Goal: Information Seeking & Learning: Learn about a topic

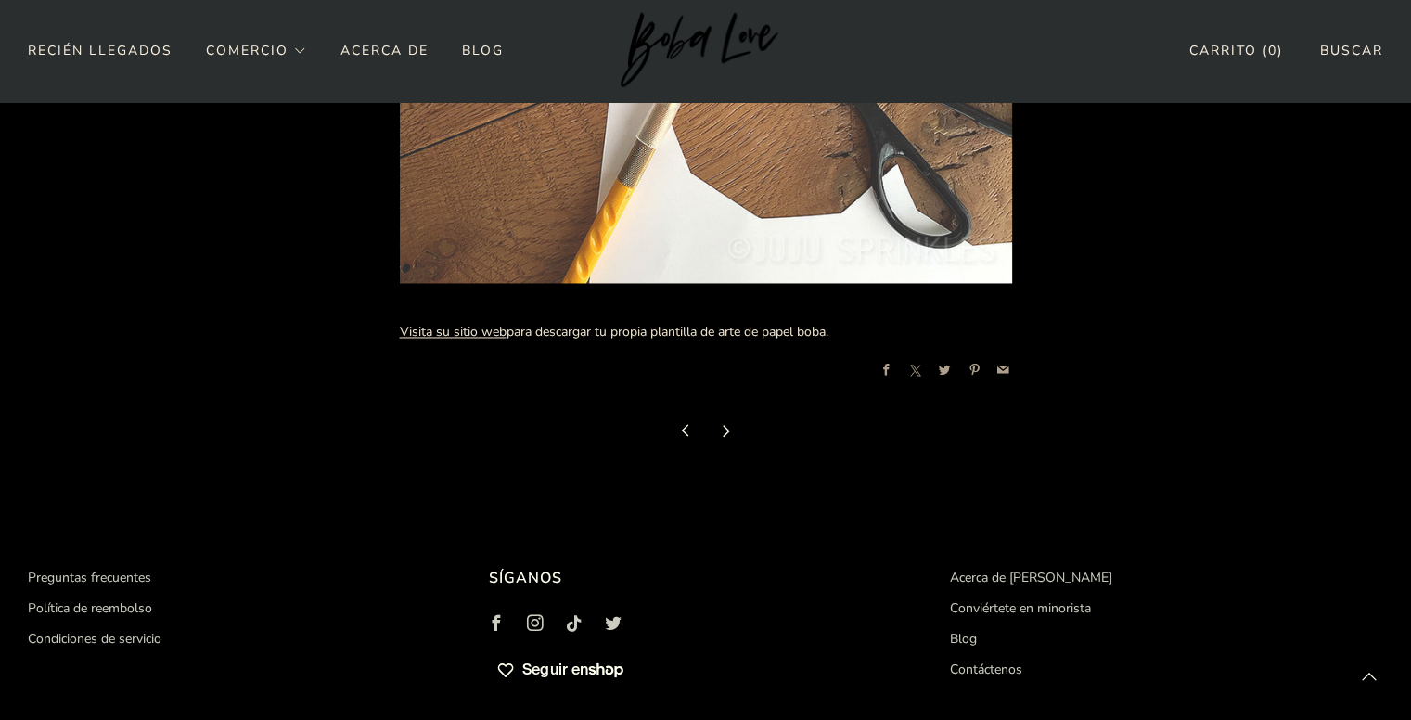
scroll to position [2934, 0]
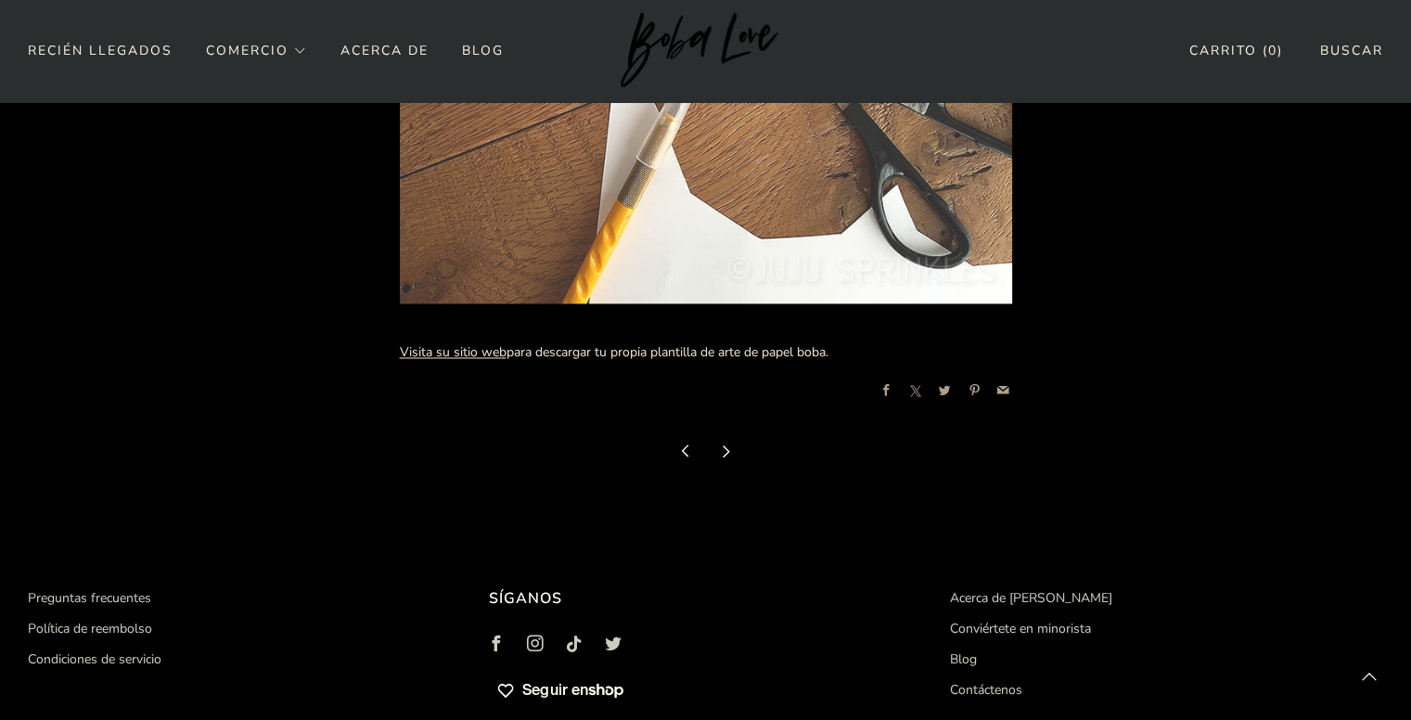
click at [730, 455] on icon at bounding box center [726, 450] width 13 height 13
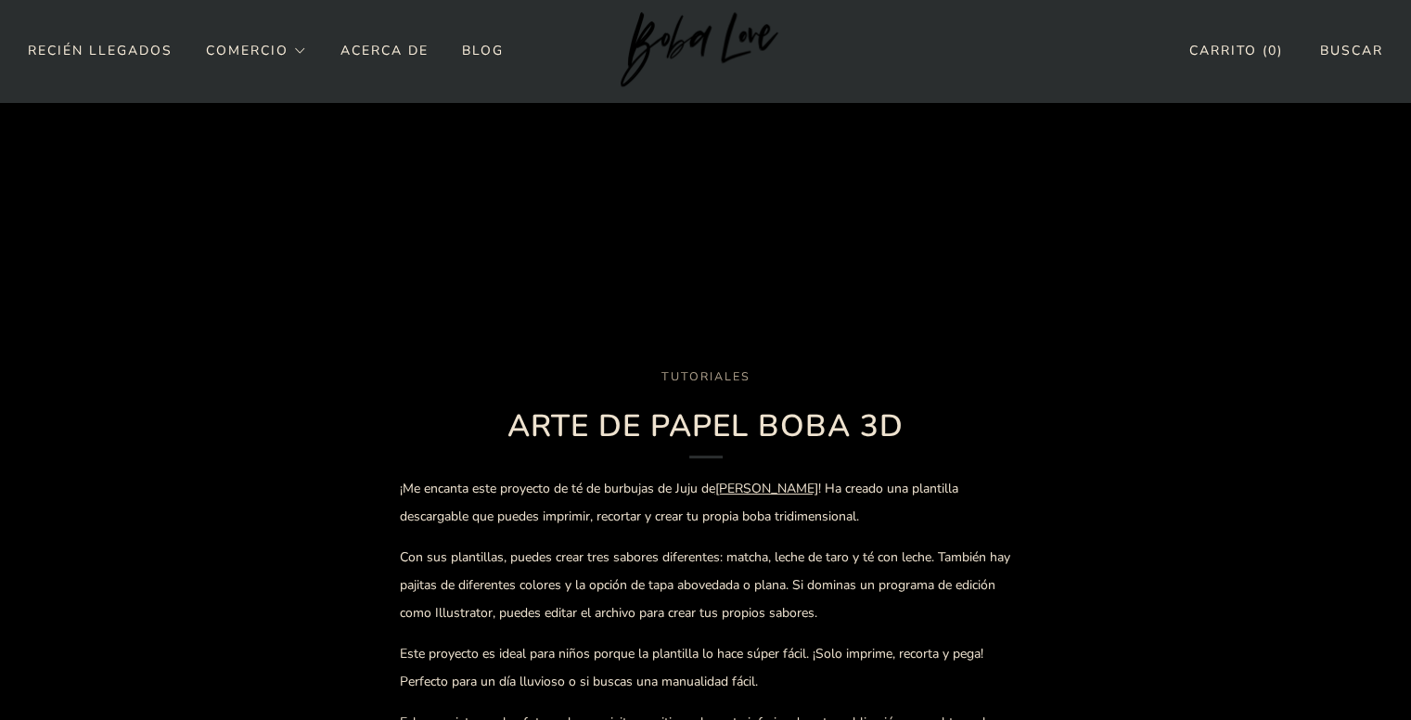
scroll to position [371, 0]
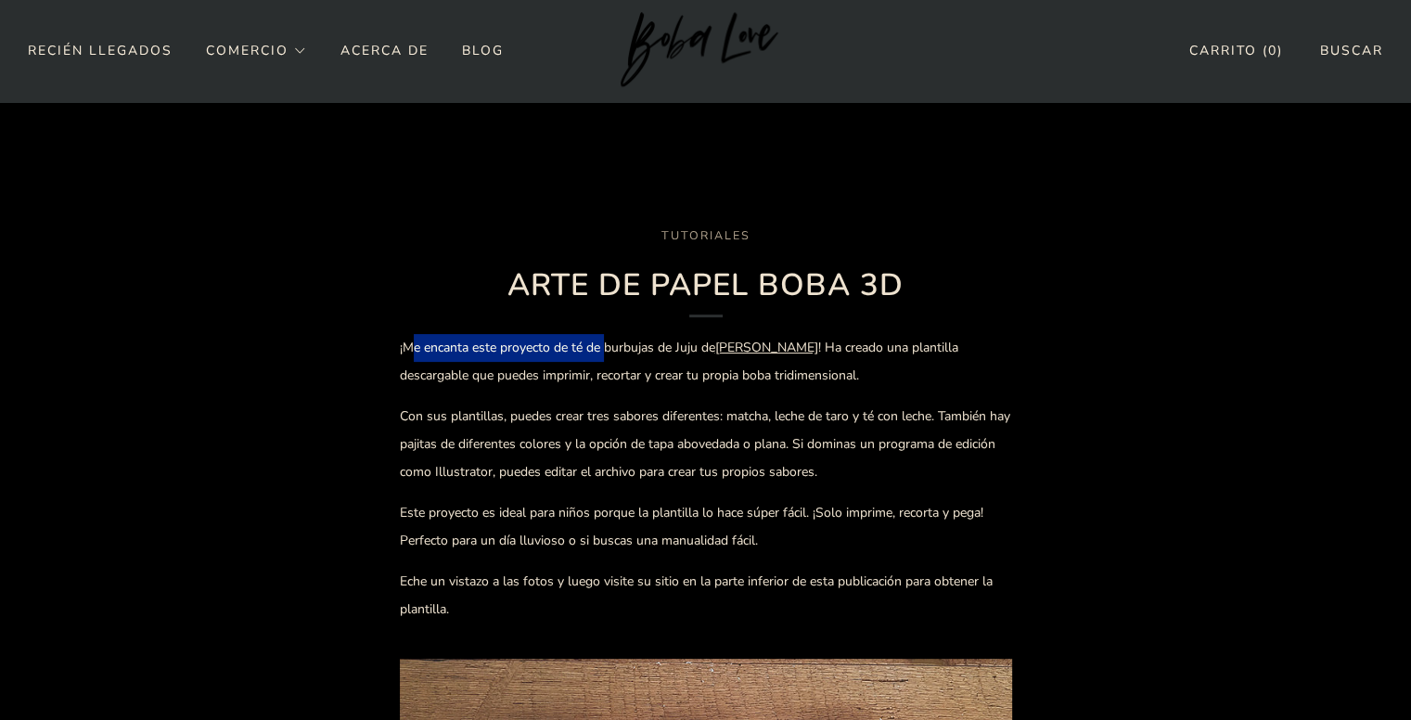
drag, startPoint x: 427, startPoint y: 342, endPoint x: 606, endPoint y: 339, distance: 179.1
click at [606, 339] on font "¡Me encanta este proyecto de té de burbujas de Juju de" at bounding box center [557, 348] width 315 height 18
click at [678, 378] on font "! Ha creado una plantilla descargable que puedes imprimir, recortar y crear tu …" at bounding box center [679, 361] width 559 height 45
click at [766, 341] on font "[PERSON_NAME]" at bounding box center [766, 348] width 103 height 18
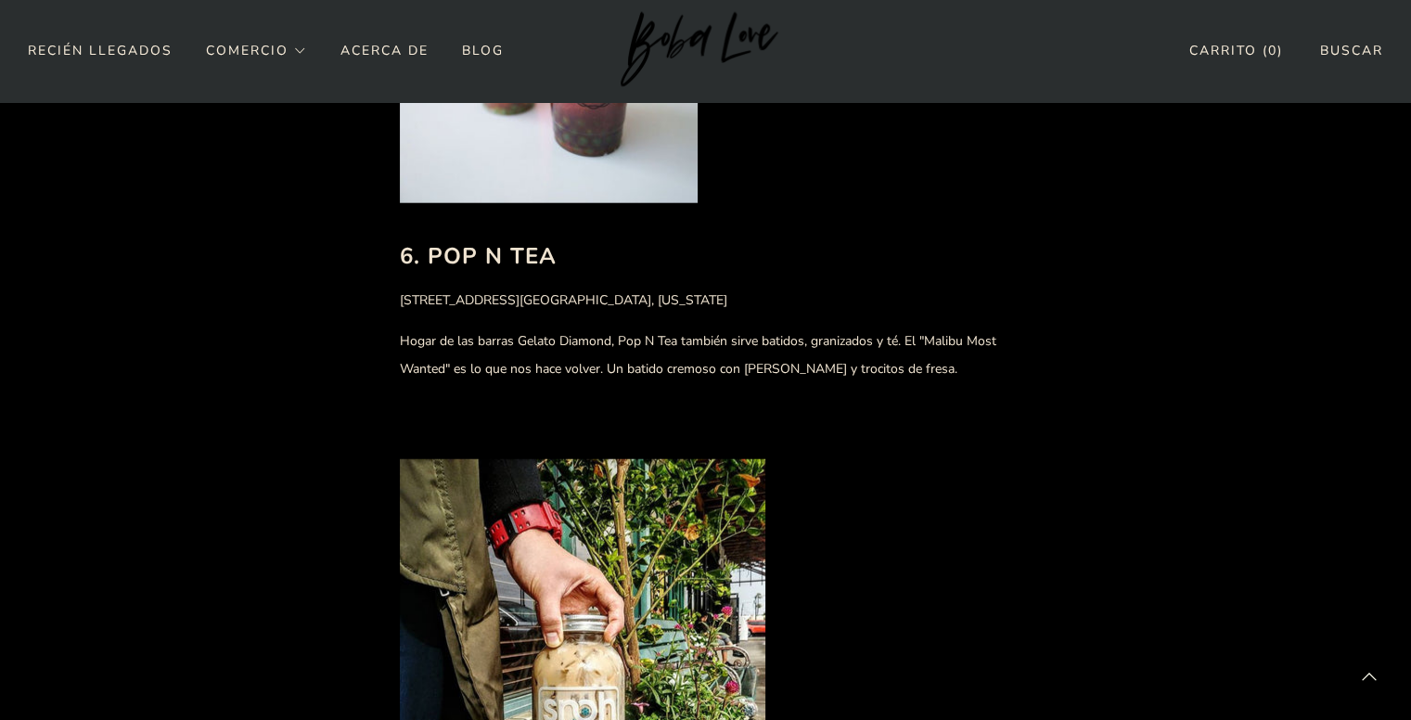
scroll to position [4732, 0]
